Goal: Information Seeking & Learning: Learn about a topic

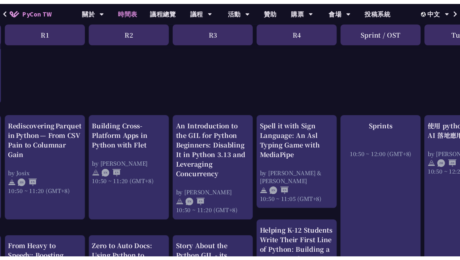
scroll to position [196, 0]
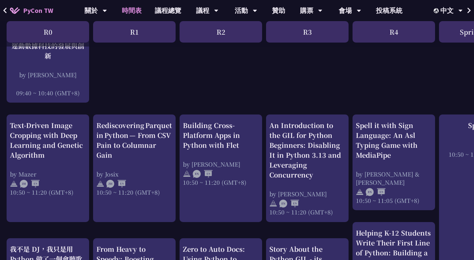
click at [417, 36] on div "Sprint / OST" at bounding box center [480, 31] width 82 height 21
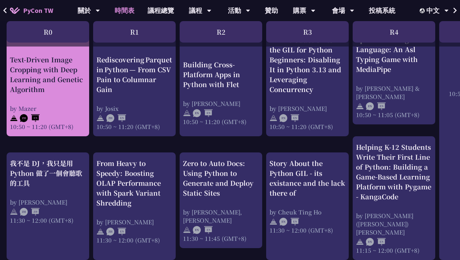
scroll to position [281, 0]
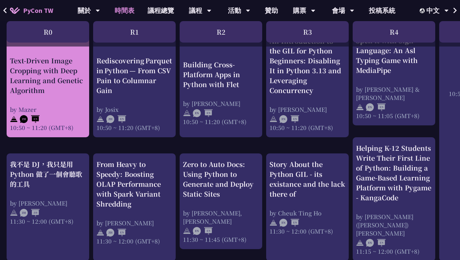
click at [69, 82] on div "Text-Driven Image Cropping with Deep Learning and Genetic Algorithm" at bounding box center [48, 76] width 76 height 40
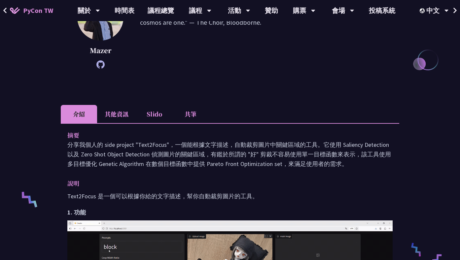
scroll to position [142, 0]
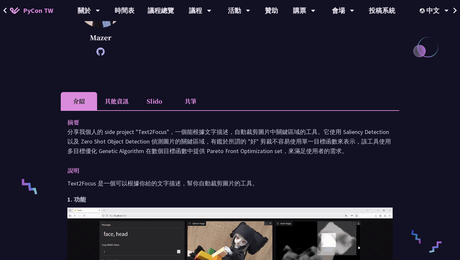
click at [189, 103] on li "共筆" at bounding box center [190, 101] width 36 height 18
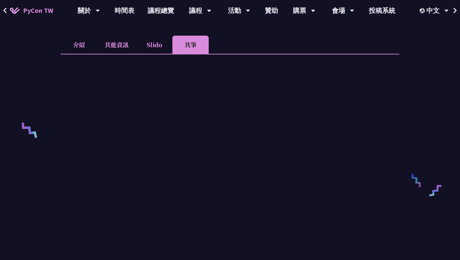
scroll to position [199, 0]
click at [144, 47] on li "Slido" at bounding box center [154, 44] width 36 height 18
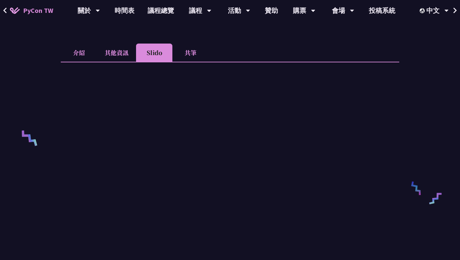
scroll to position [181, 0]
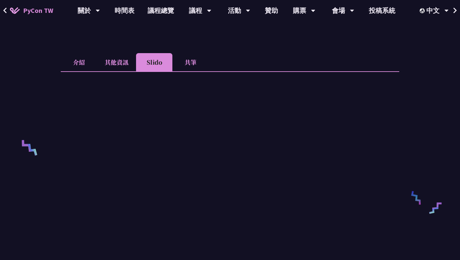
click at [117, 69] on li "其他資訊" at bounding box center [116, 62] width 39 height 18
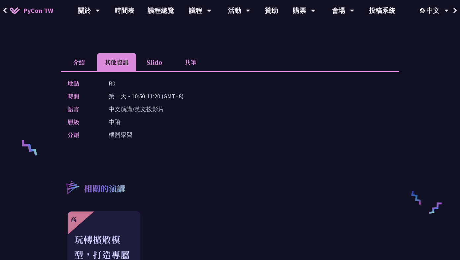
click at [86, 68] on li "介紹" at bounding box center [79, 62] width 36 height 18
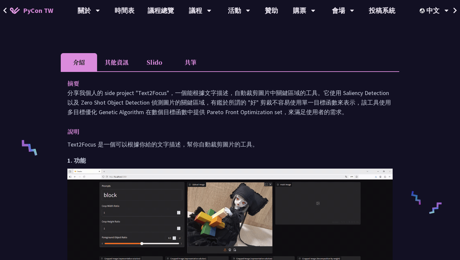
click at [113, 66] on li "其他資訊" at bounding box center [116, 62] width 39 height 18
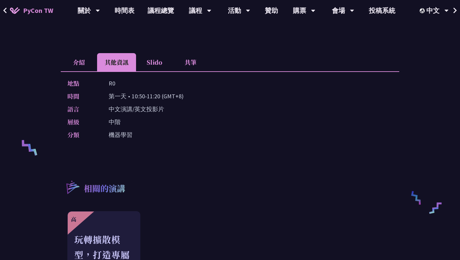
click at [80, 62] on li "介紹" at bounding box center [79, 62] width 36 height 18
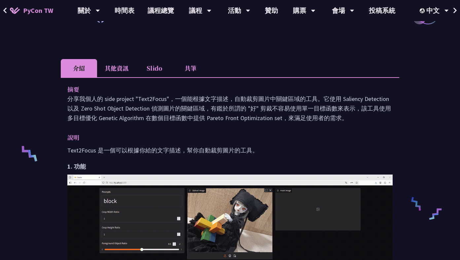
scroll to position [157, 0]
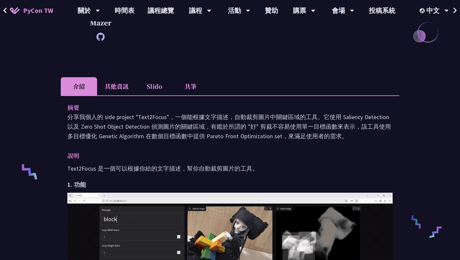
click at [190, 83] on li "共筆" at bounding box center [190, 86] width 36 height 18
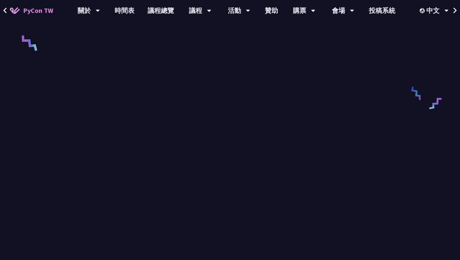
scroll to position [285, 0]
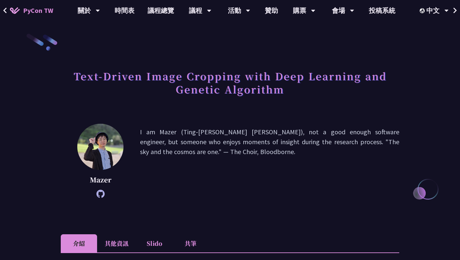
click at [153, 238] on li "Slido" at bounding box center [154, 243] width 36 height 18
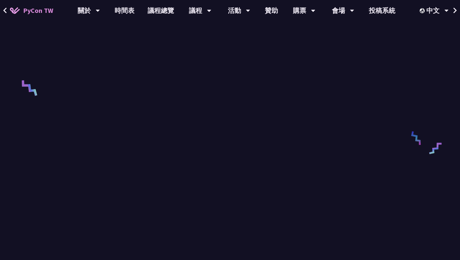
scroll to position [241, 0]
click at [128, 20] on link "時間表" at bounding box center [124, 10] width 33 height 21
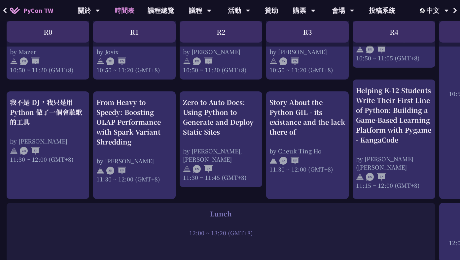
scroll to position [337, 0]
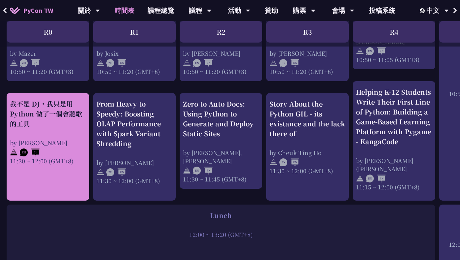
click at [28, 116] on div "我不是 DJ，我只是用 Python 做了一個會聽歌的工具" at bounding box center [48, 114] width 76 height 30
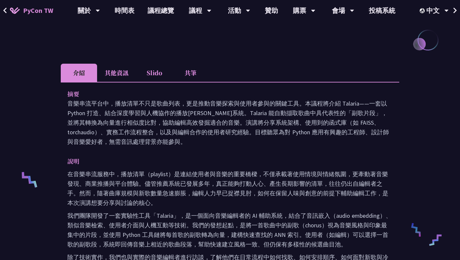
scroll to position [149, 0]
click at [135, 13] on link "時間表" at bounding box center [124, 10] width 33 height 21
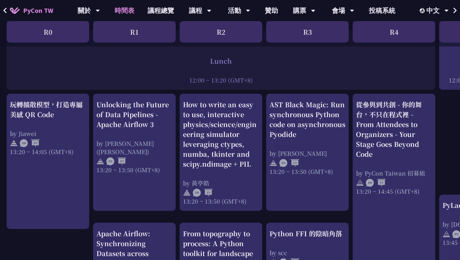
scroll to position [513, 0]
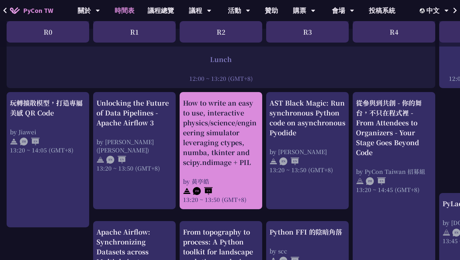
click at [243, 119] on div "How to write an easy to use, interactive physics/science/engineering simulator …" at bounding box center [221, 132] width 76 height 69
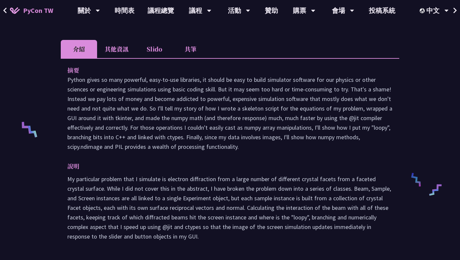
scroll to position [199, 0]
click at [115, 47] on li "其他資訊" at bounding box center [116, 49] width 39 height 18
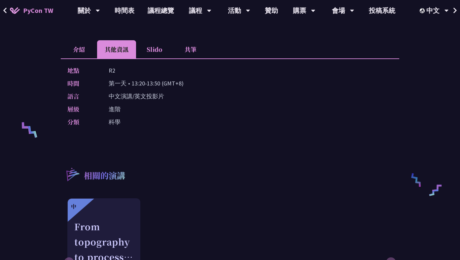
click at [148, 52] on li "Slido" at bounding box center [154, 49] width 36 height 18
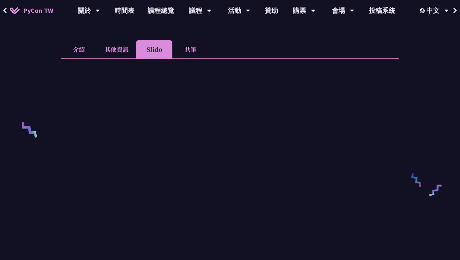
click at [199, 49] on li "共筆" at bounding box center [190, 49] width 36 height 18
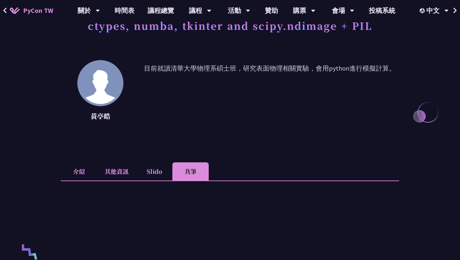
scroll to position [77, 0]
click at [80, 163] on li "介紹" at bounding box center [79, 171] width 36 height 18
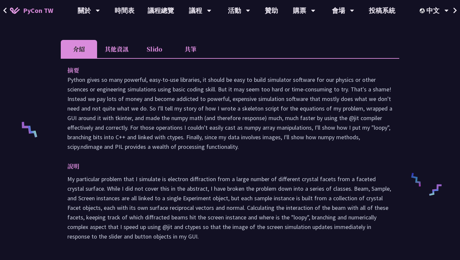
scroll to position [200, 0]
click at [242, 92] on p "Python gives so many powerful, easy-to-use libraries, it should be easy to buil…" at bounding box center [229, 112] width 325 height 77
click at [269, 92] on p "Python gives so many powerful, easy-to-use libraries, it should be easy to buil…" at bounding box center [229, 112] width 325 height 77
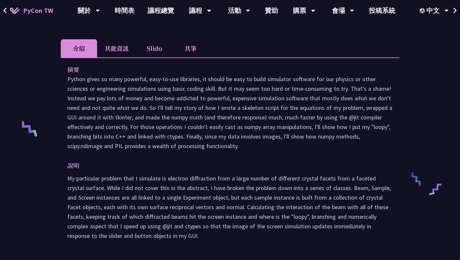
click at [288, 92] on p "Python gives so many powerful, easy-to-use libraries, it should be easy to buil…" at bounding box center [229, 112] width 325 height 77
click at [293, 92] on p "Python gives so many powerful, easy-to-use libraries, it should be easy to buil…" at bounding box center [229, 112] width 325 height 77
click at [344, 101] on p "Python gives so many powerful, easy-to-use libraries, it should be easy to buil…" at bounding box center [229, 112] width 325 height 77
click at [340, 99] on p "Python gives so many powerful, easy-to-use libraries, it should be easy to buil…" at bounding box center [229, 112] width 325 height 77
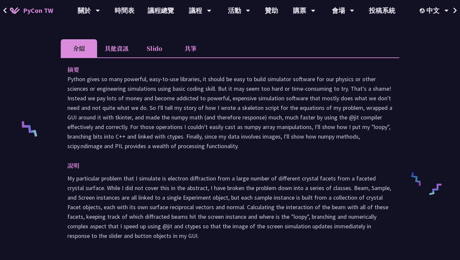
click at [340, 99] on p "Python gives so many powerful, easy-to-use libraries, it should be easy to buil…" at bounding box center [229, 112] width 325 height 77
click at [109, 106] on p "Python gives so many powerful, easy-to-use libraries, it should be easy to buil…" at bounding box center [229, 112] width 325 height 77
click at [125, 107] on p "Python gives so many powerful, easy-to-use libraries, it should be easy to buil…" at bounding box center [229, 112] width 325 height 77
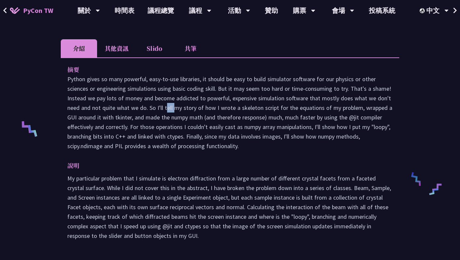
click at [168, 110] on p "Python gives so many powerful, easy-to-use libraries, it should be easy to buil…" at bounding box center [229, 112] width 325 height 77
click at [187, 110] on p "Python gives so many powerful, easy-to-use libraries, it should be easy to buil…" at bounding box center [229, 112] width 325 height 77
click at [209, 110] on p "Python gives so many powerful, easy-to-use libraries, it should be easy to buil…" at bounding box center [229, 112] width 325 height 77
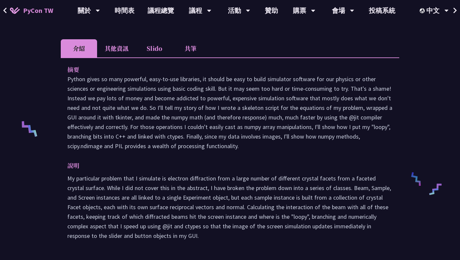
click at [209, 110] on p "Python gives so many powerful, easy-to-use libraries, it should be easy to buil…" at bounding box center [229, 112] width 325 height 77
click at [228, 110] on p "Python gives so many powerful, easy-to-use libraries, it should be easy to buil…" at bounding box center [229, 112] width 325 height 77
click at [244, 110] on p "Python gives so many powerful, easy-to-use libraries, it should be easy to buil…" at bounding box center [229, 112] width 325 height 77
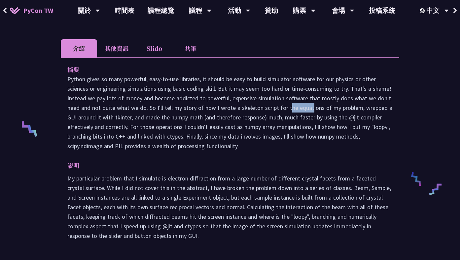
click at [314, 108] on p "Python gives so many powerful, easy-to-use libraries, it should be easy to buil…" at bounding box center [229, 112] width 325 height 77
click at [374, 111] on p "Python gives so many powerful, easy-to-use libraries, it should be easy to buil…" at bounding box center [229, 112] width 325 height 77
click at [91, 119] on p "Python gives so many powerful, easy-to-use libraries, it should be easy to buil…" at bounding box center [229, 112] width 325 height 77
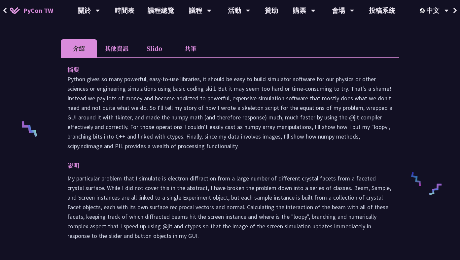
click at [91, 119] on p "Python gives so many powerful, easy-to-use libraries, it should be easy to buil…" at bounding box center [229, 112] width 325 height 77
click at [116, 118] on p "Python gives so many powerful, easy-to-use libraries, it should be easy to buil…" at bounding box center [229, 112] width 325 height 77
click at [152, 119] on p "Python gives so many powerful, easy-to-use libraries, it should be easy to buil…" at bounding box center [229, 112] width 325 height 77
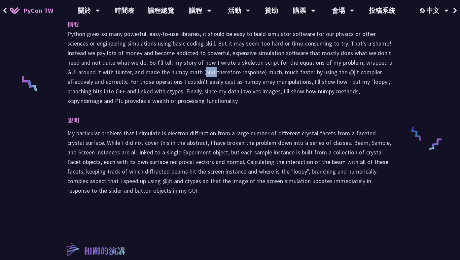
scroll to position [245, 0]
click at [123, 11] on link "時間表" at bounding box center [124, 10] width 33 height 21
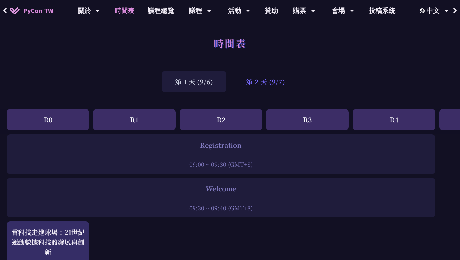
click at [260, 81] on div "第 2 天 (9/7)" at bounding box center [265, 81] width 65 height 21
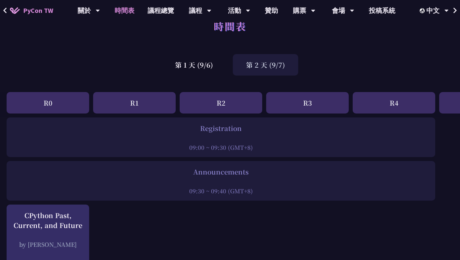
scroll to position [8, 0]
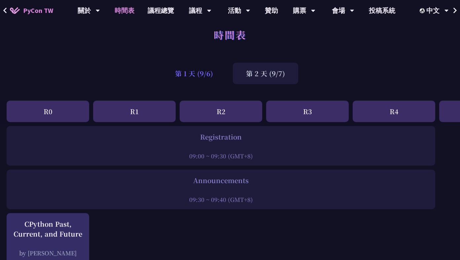
click at [196, 68] on div "第 1 天 (9/6)" at bounding box center [194, 73] width 64 height 21
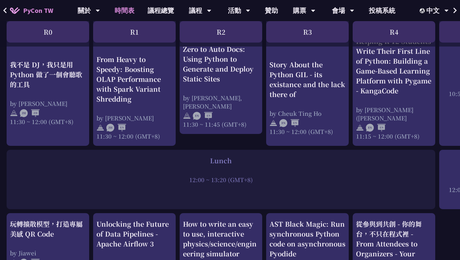
scroll to position [397, 0]
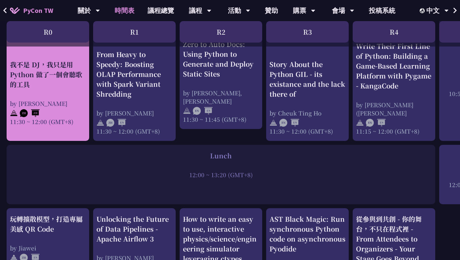
click at [33, 85] on div "我不是 DJ，我只是用 Python 做了一個會聽歌的工具" at bounding box center [48, 74] width 76 height 30
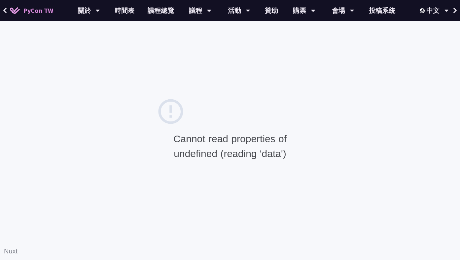
click at [301, 115] on div "Cannot read properties of undefined (reading 'data') Nuxt" at bounding box center [230, 130] width 148 height 67
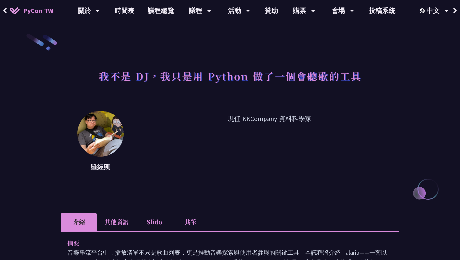
click at [192, 220] on li "共筆" at bounding box center [190, 222] width 36 height 18
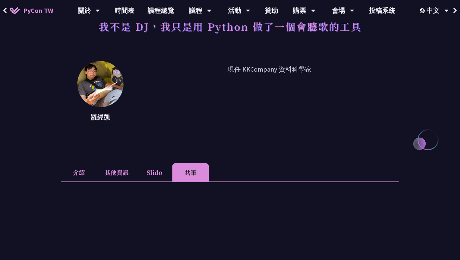
scroll to position [190, 0]
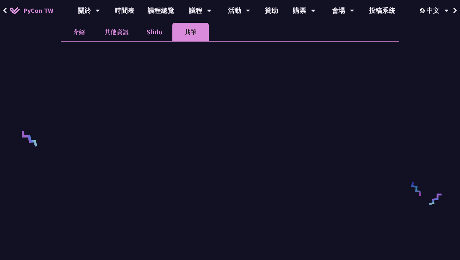
click at [153, 32] on li "Slido" at bounding box center [154, 32] width 36 height 18
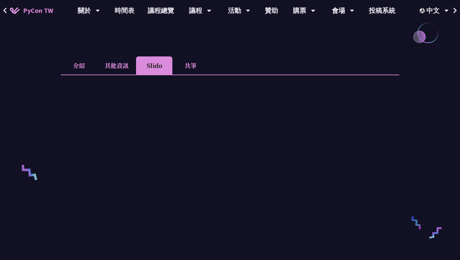
scroll to position [160, 0]
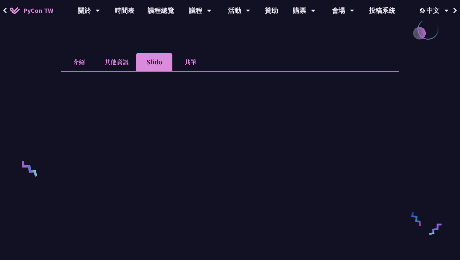
click at [195, 61] on li "共筆" at bounding box center [190, 62] width 36 height 18
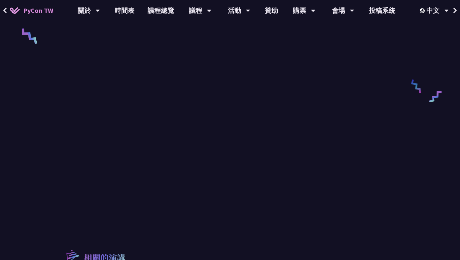
scroll to position [299, 0]
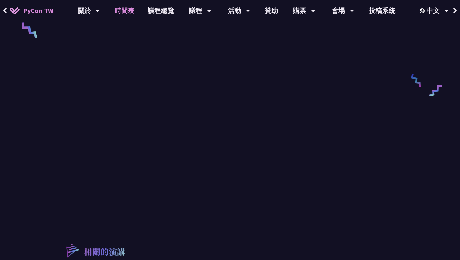
click at [120, 13] on link "時間表" at bounding box center [124, 10] width 33 height 21
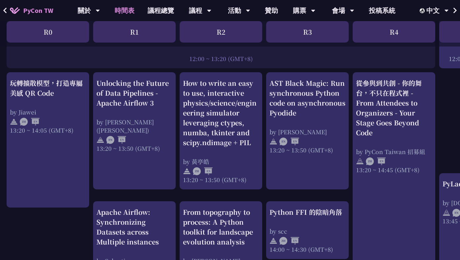
scroll to position [532, 0]
